Goal: Navigation & Orientation: Find specific page/section

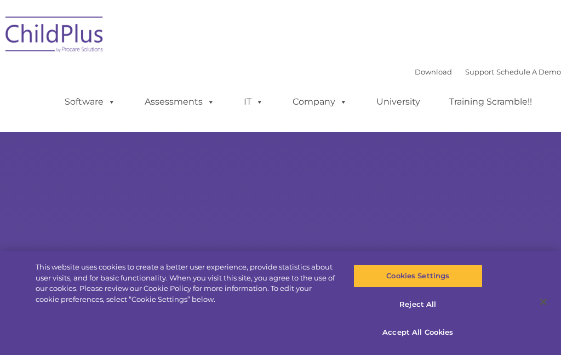
select select "MEDIUM"
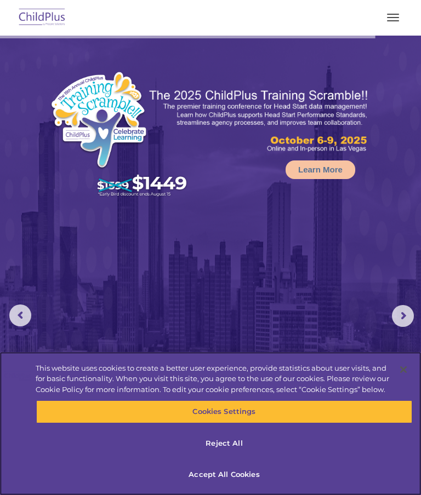
click at [214, 355] on button "Accept All Cookies" at bounding box center [224, 475] width 376 height 23
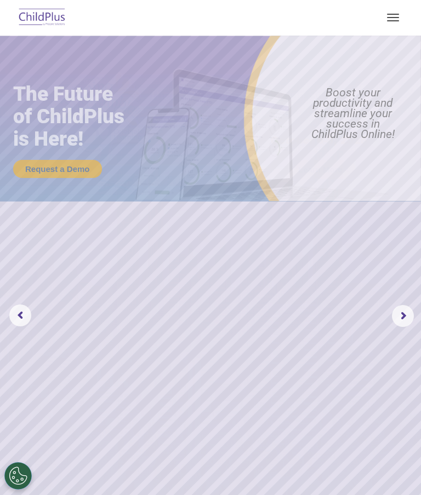
click at [402, 18] on button "button" at bounding box center [392, 18] width 23 height 18
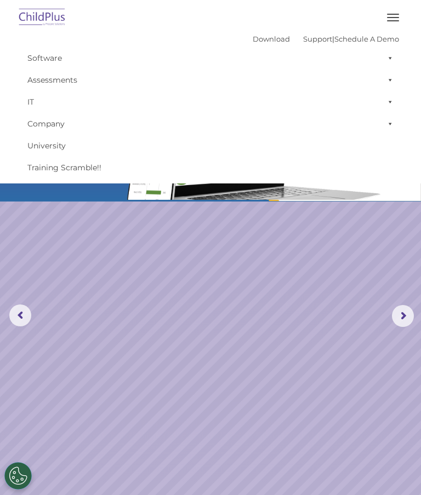
click at [395, 17] on span "button" at bounding box center [393, 17] width 12 height 1
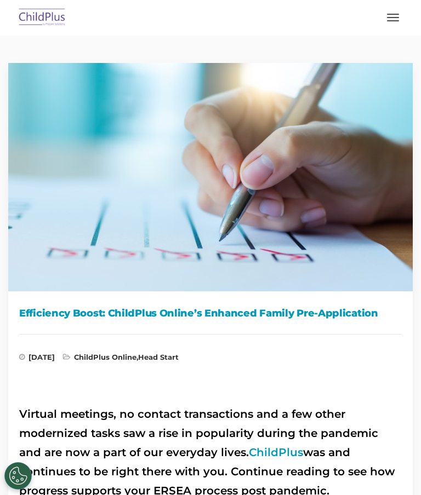
click at [390, 25] on button "button" at bounding box center [392, 18] width 23 height 18
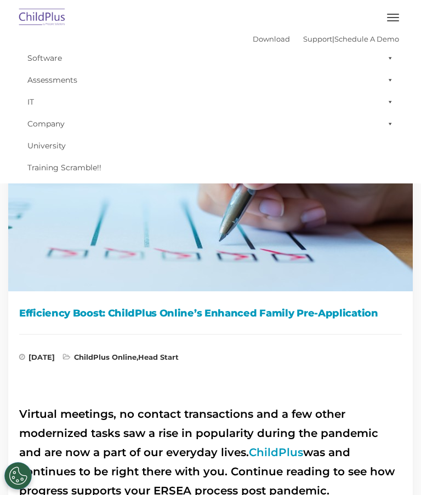
click at [380, 58] on link "Software" at bounding box center [210, 58] width 377 height 22
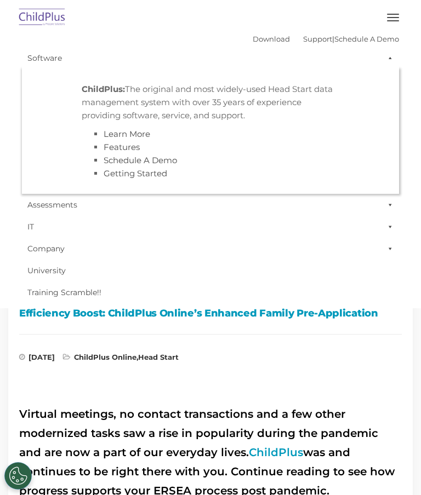
click at [390, 61] on span at bounding box center [387, 58] width 11 height 22
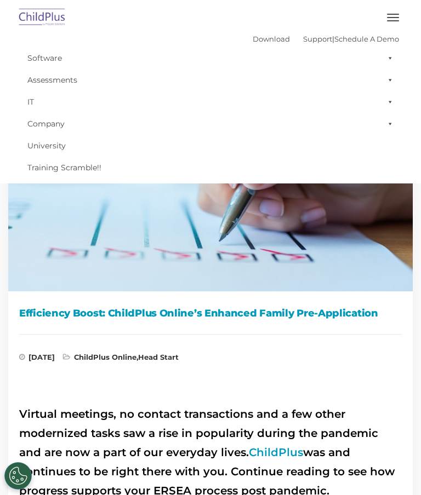
click at [396, 25] on button "button" at bounding box center [392, 18] width 23 height 18
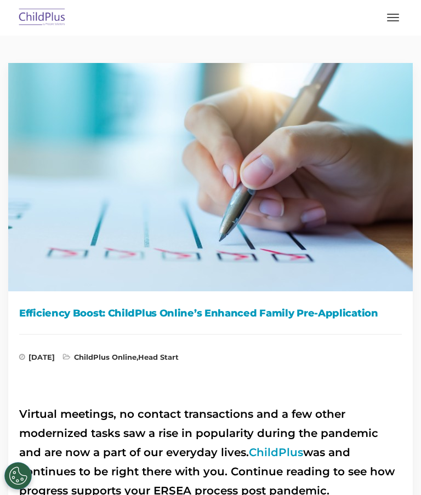
click at [49, 23] on img at bounding box center [42, 18] width 52 height 26
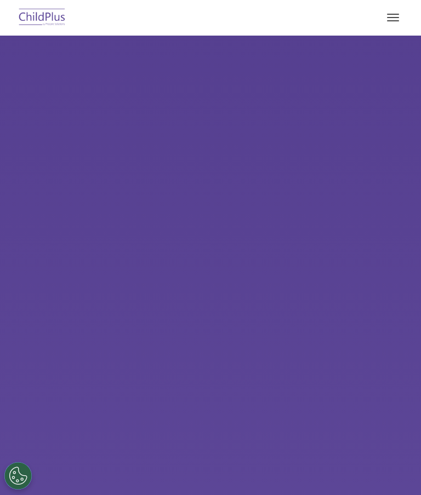
select select "MEDIUM"
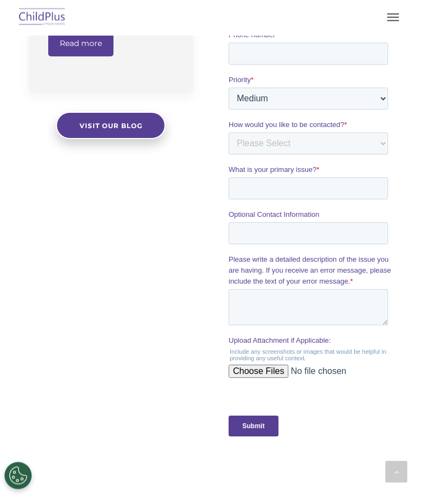
scroll to position [1157, 0]
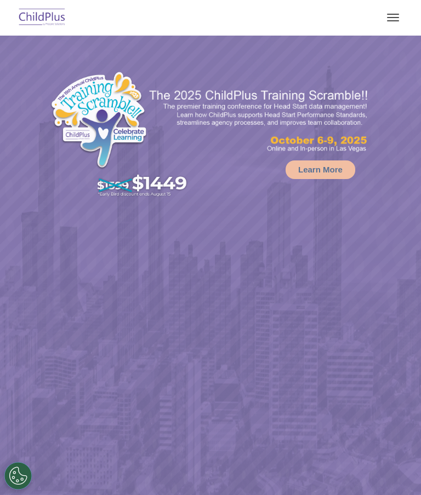
select select "MEDIUM"
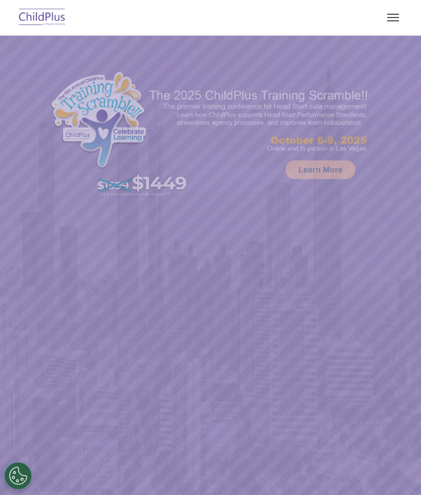
select select "MEDIUM"
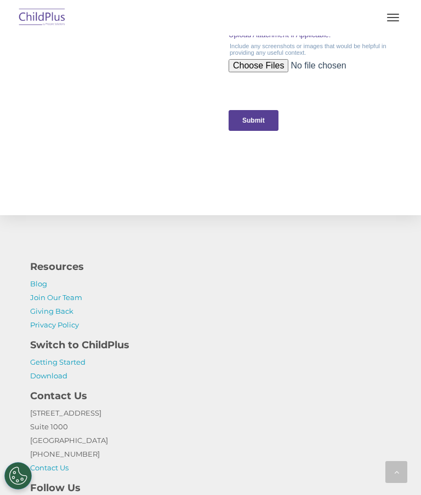
scroll to position [1571, 0]
